Goal: Complete application form

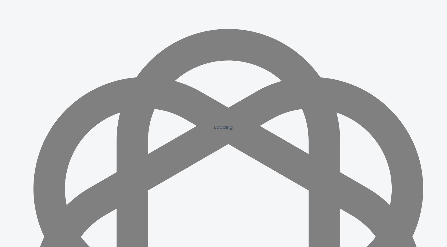
scroll to position [479, 0]
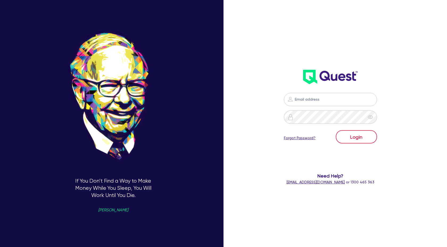
scroll to position [479, 0]
type input "[PERSON_NAME][EMAIL_ADDRESS][DOMAIN_NAME]"
click at [366, 141] on button "Login" at bounding box center [356, 136] width 41 height 13
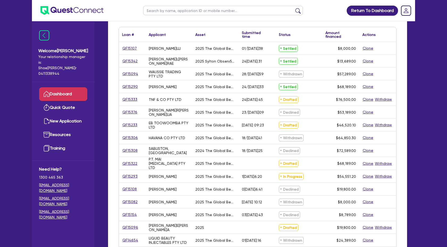
scroll to position [62, 0]
click at [133, 98] on link "QF15333" at bounding box center [129, 99] width 15 height 6
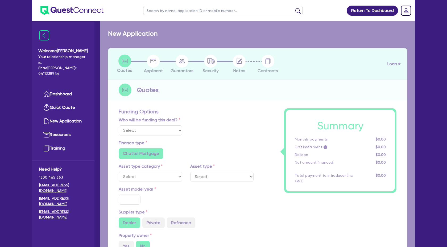
select select "Quest Finance - Own Book"
select select "TERTIARY_ASSETS"
type input "2025"
radio input "true"
type input "85,767"
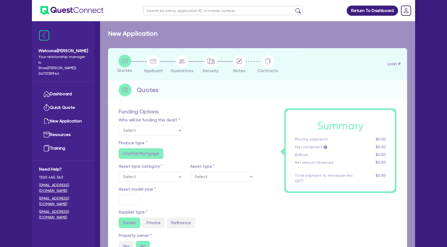
type input "9,267"
type input "4"
type input "3,060"
type input "17.95"
select select "BEAUTY_EQUIPMENT"
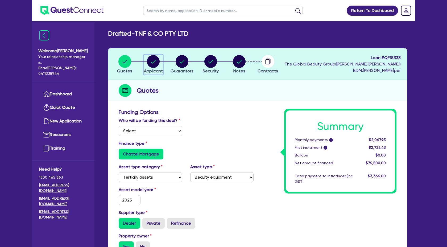
click at [147, 56] on icon "button" at bounding box center [153, 61] width 13 height 13
select select "COMPANY"
select select "HEALTH_BEAUTY"
select select "OTHER_HEALTH_BEAUTY"
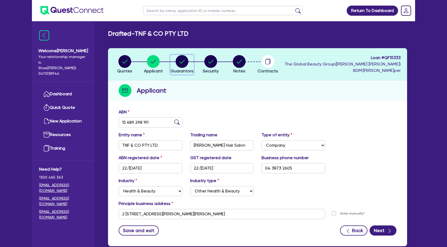
click at [180, 64] on circle "button" at bounding box center [182, 61] width 13 height 13
select select "MRS"
select select "QLD"
select select "MARRIED"
select select "QLD"
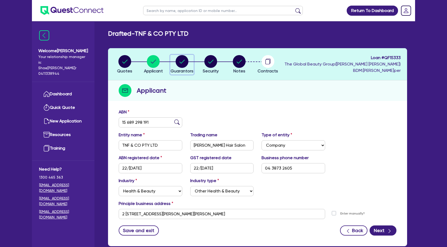
select select "CASH"
select select "HOUSEHOLD_PERSONAL"
select select "VEHICLE"
select select "PROPERTY"
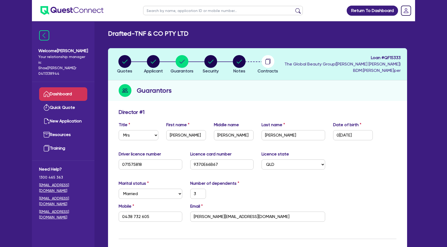
click at [70, 87] on link "Dashboard" at bounding box center [63, 94] width 48 height 14
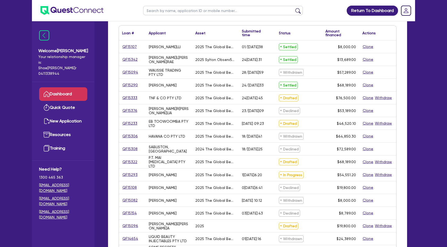
scroll to position [63, 0]
click at [126, 161] on link "QF15322" at bounding box center [129, 161] width 15 height 6
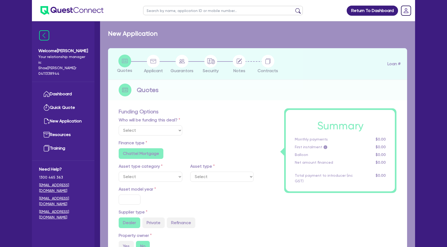
select select "Quest Finance - Own Book"
select select "TERTIARY_ASSETS"
type input "2025"
type input "68,189"
type input "4"
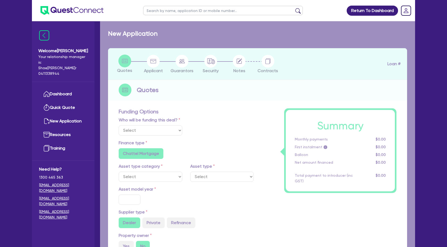
type input "2,727.56"
type input "15"
select select "BEAUTY_EQUIPMENT"
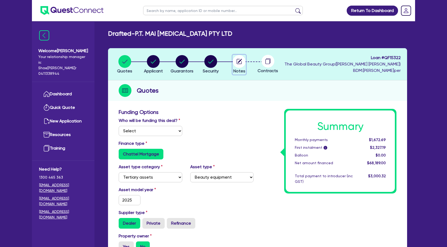
click at [242, 70] on span "Notes" at bounding box center [240, 70] width 12 height 5
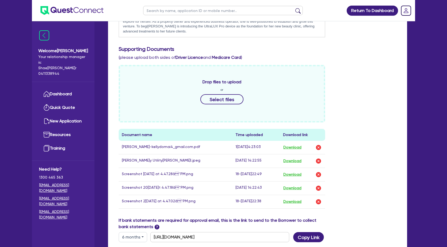
scroll to position [138, 0]
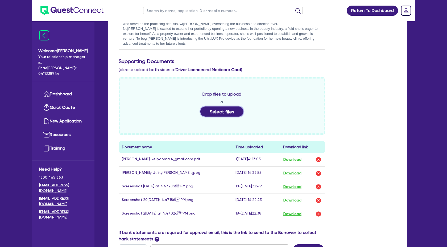
click at [223, 112] on button "Select files" at bounding box center [222, 112] width 43 height 10
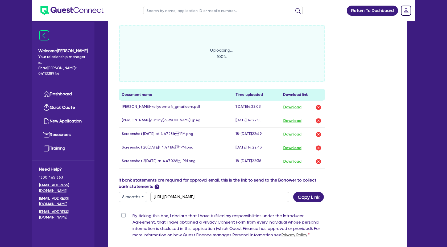
scroll to position [268, 0]
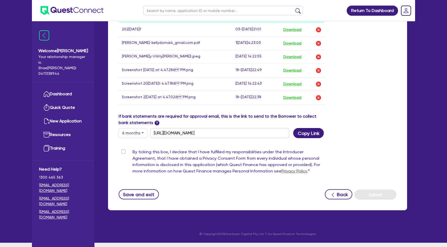
click at [133, 157] on label "By ticking this box, I declare that I have fulfilled my responsibilities under …" at bounding box center [229, 163] width 193 height 28
click at [123, 154] on input "By ticking this box, I declare that I have fulfilled my responsibilities under …" at bounding box center [121, 151] width 4 height 5
checkbox input "true"
click at [368, 200] on button "Submit" at bounding box center [376, 195] width 42 height 10
